Goal: Information Seeking & Learning: Learn about a topic

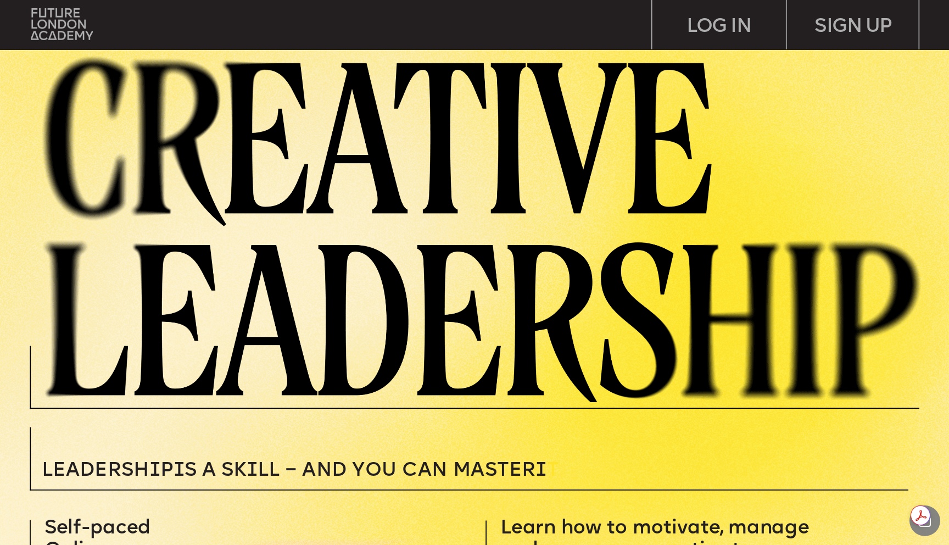
drag, startPoint x: 57, startPoint y: 35, endPoint x: 50, endPoint y: 42, distance: 10.1
click at [58, 34] on div "SIGN UP LOG IN" at bounding box center [474, 272] width 949 height 545
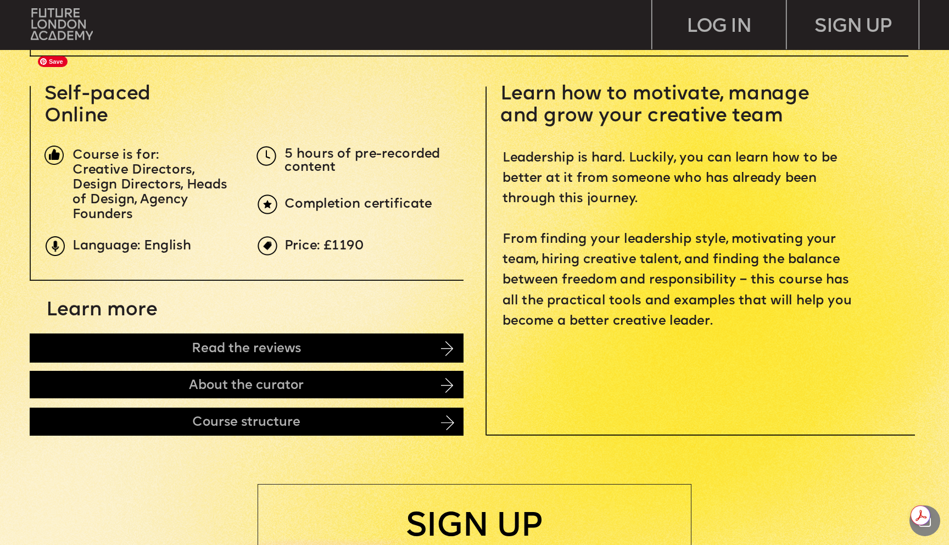
scroll to position [439, 0]
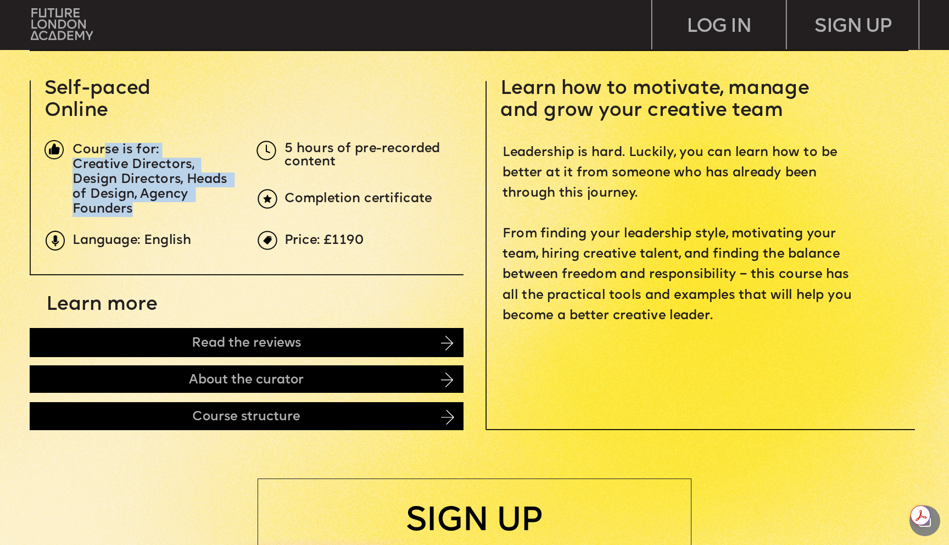
drag, startPoint x: 104, startPoint y: 157, endPoint x: 139, endPoint y: 210, distance: 63.1
click at [144, 207] on div "Course is for: Creative Directors, Design Directors, Heads of Design, Agency Fo…" at bounding box center [155, 180] width 164 height 74
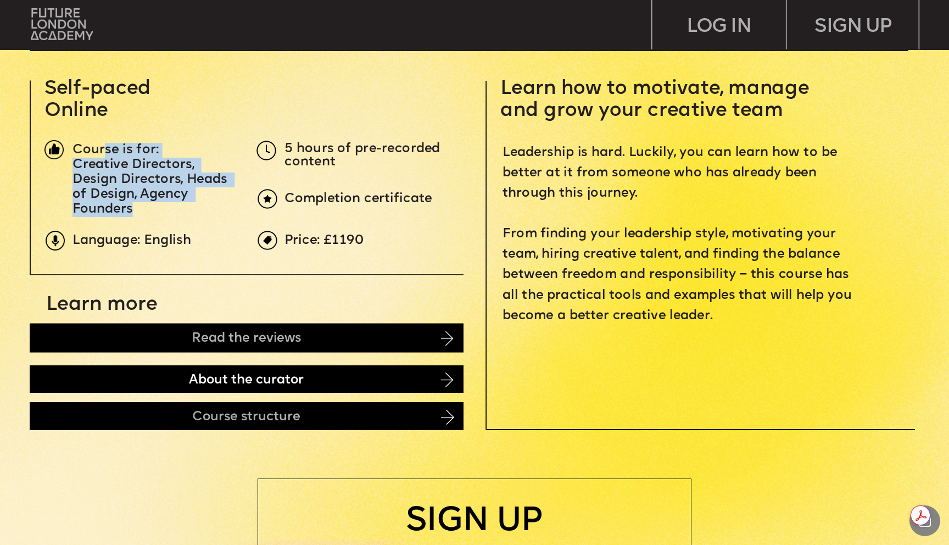
click at [134, 382] on div "About the curator" at bounding box center [247, 379] width 434 height 28
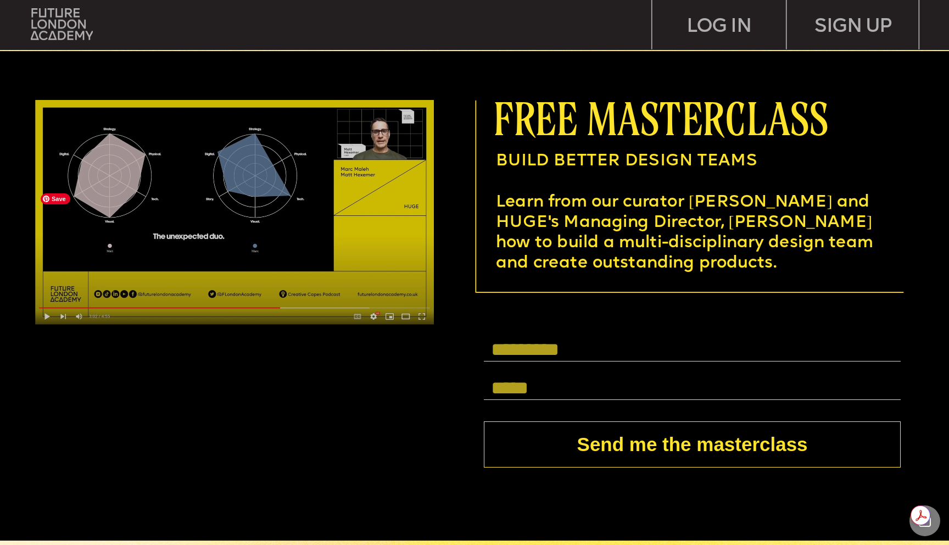
scroll to position [3631, 0]
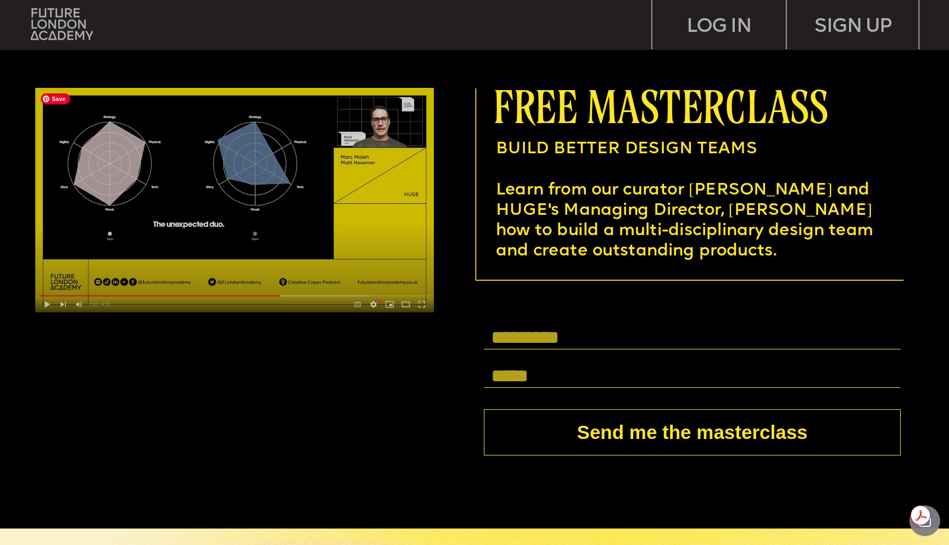
click at [50, 302] on img at bounding box center [234, 200] width 399 height 225
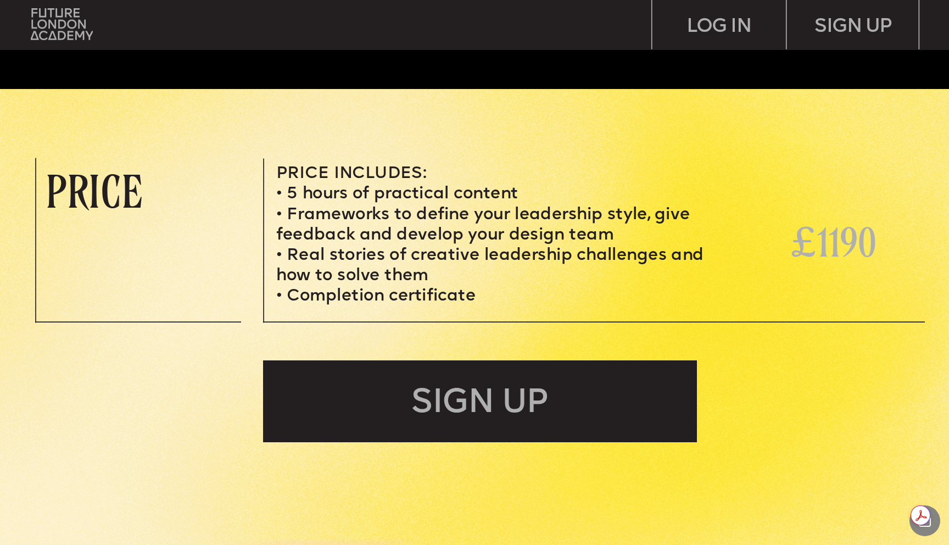
click at [285, 186] on li "5 hours of practical content" at bounding box center [490, 195] width 428 height 20
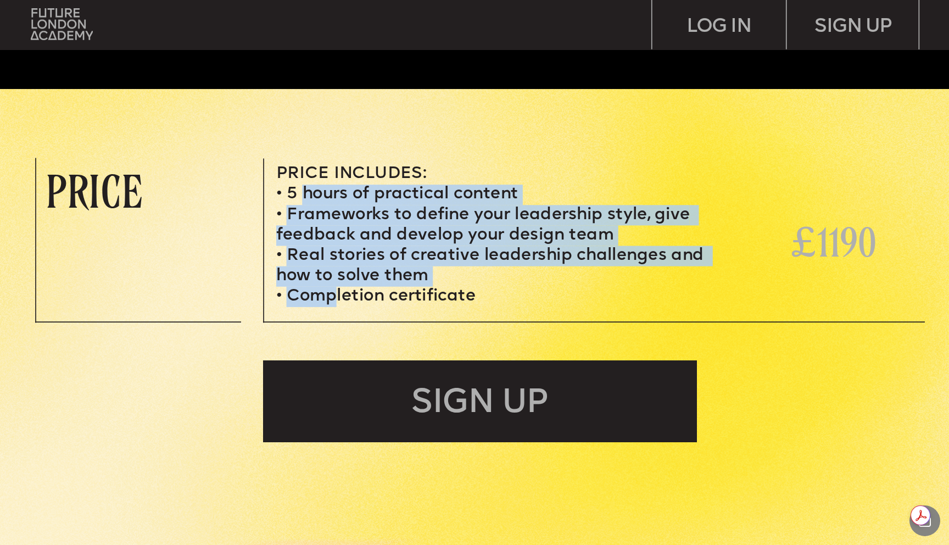
drag, startPoint x: 311, startPoint y: 207, endPoint x: 332, endPoint y: 295, distance: 90.9
click at [334, 298] on ul "5 hours of practical content Frameworks to define your leadership style, give f…" at bounding box center [490, 246] width 428 height 122
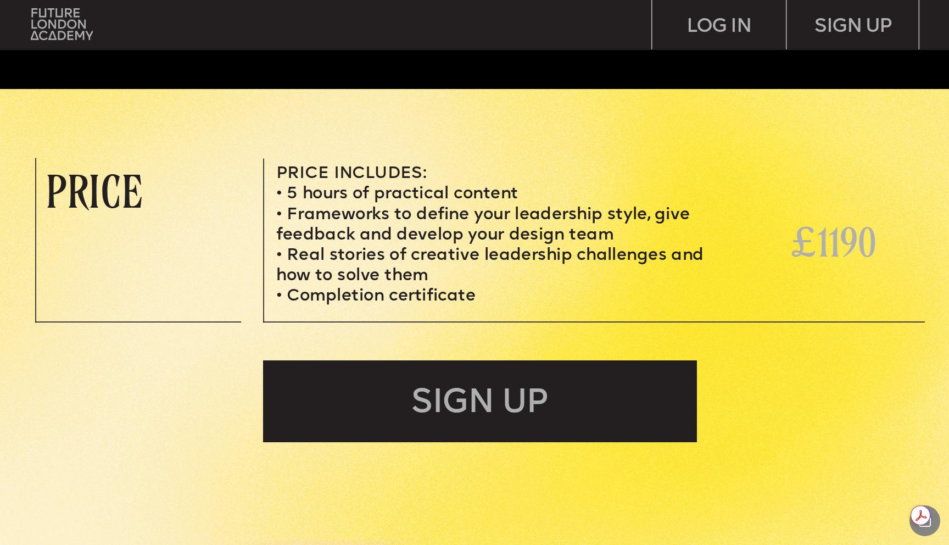
click at [324, 255] on span "Real stories of creative leadership challenges and how to solve them" at bounding box center [492, 265] width 432 height 37
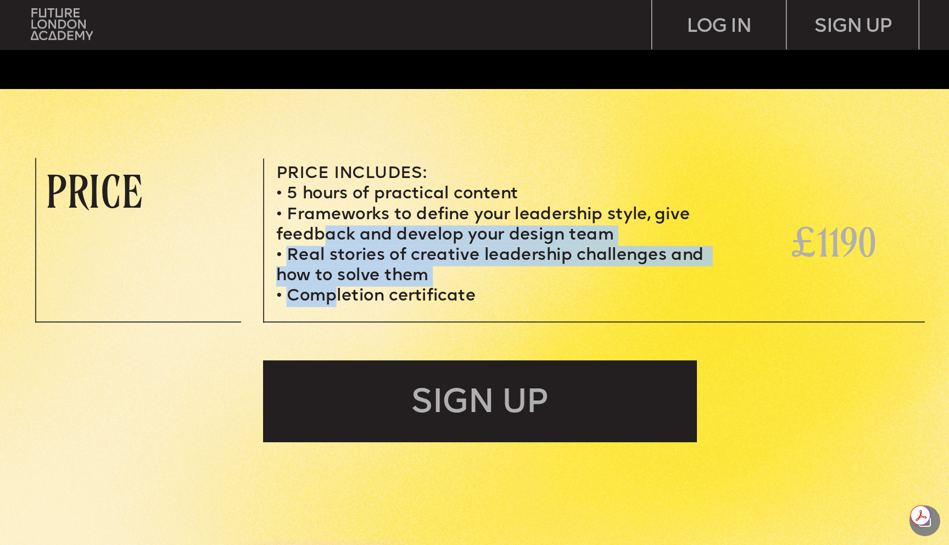
drag, startPoint x: 321, startPoint y: 245, endPoint x: 327, endPoint y: 282, distance: 37.8
click at [333, 302] on ul "5 hours of practical content Frameworks to define your leadership style, give f…" at bounding box center [490, 246] width 428 height 122
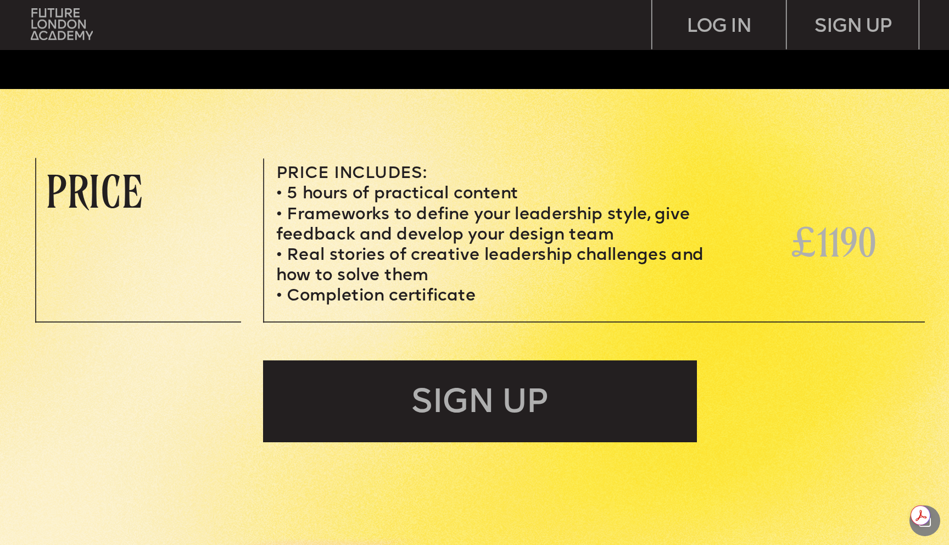
drag, startPoint x: 325, startPoint y: 282, endPoint x: 325, endPoint y: 270, distance: 12.1
click at [324, 282] on span "Real stories of creative leadership challenges and how to solve them" at bounding box center [492, 265] width 432 height 37
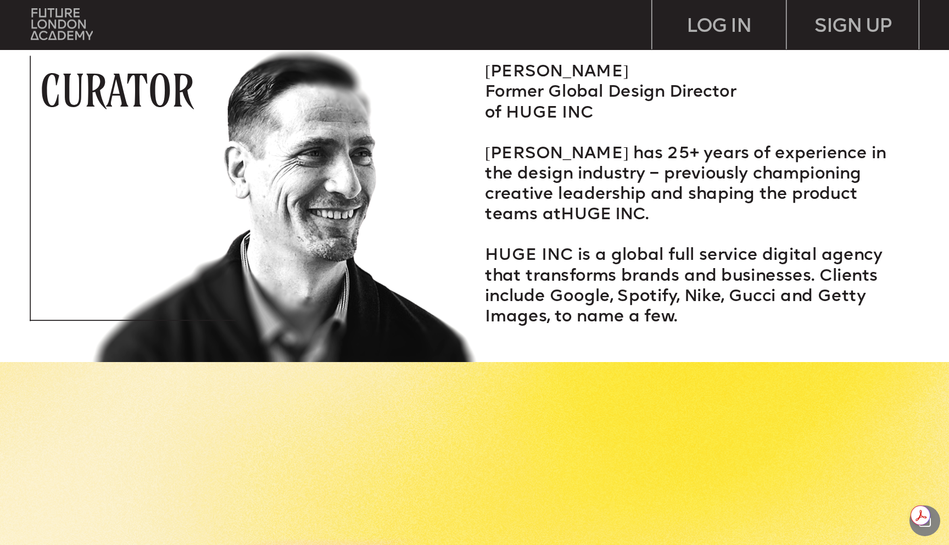
scroll to position [1653, 0]
